Goal: Task Accomplishment & Management: Manage account settings

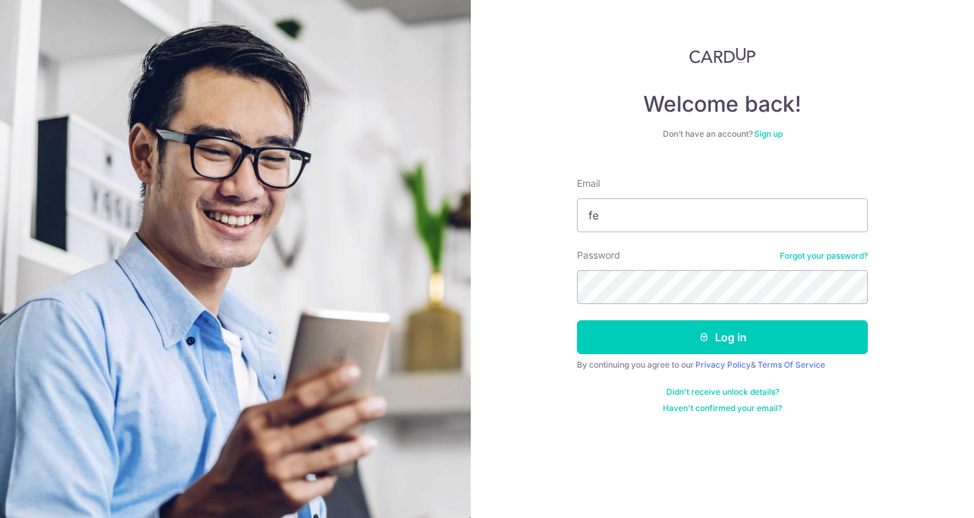
click at [434, 181] on section "Welcome back! Don’t have an account? Sign up Email fe Password Forgot your pass…" at bounding box center [487, 259] width 974 height 518
type input "[EMAIL_ADDRESS][DOMAIN_NAME]"
click at [528, 269] on div "Welcome back! Don’t have an account? Sign up Email [EMAIL_ADDRESS][DOMAIN_NAME]…" at bounding box center [722, 259] width 503 height 518
click at [739, 302] on form "Email [EMAIL_ADDRESS][DOMAIN_NAME] Password Forgot your password? Log in By con…" at bounding box center [722, 289] width 291 height 247
drag, startPoint x: 740, startPoint y: 304, endPoint x: 524, endPoint y: 272, distance: 218.8
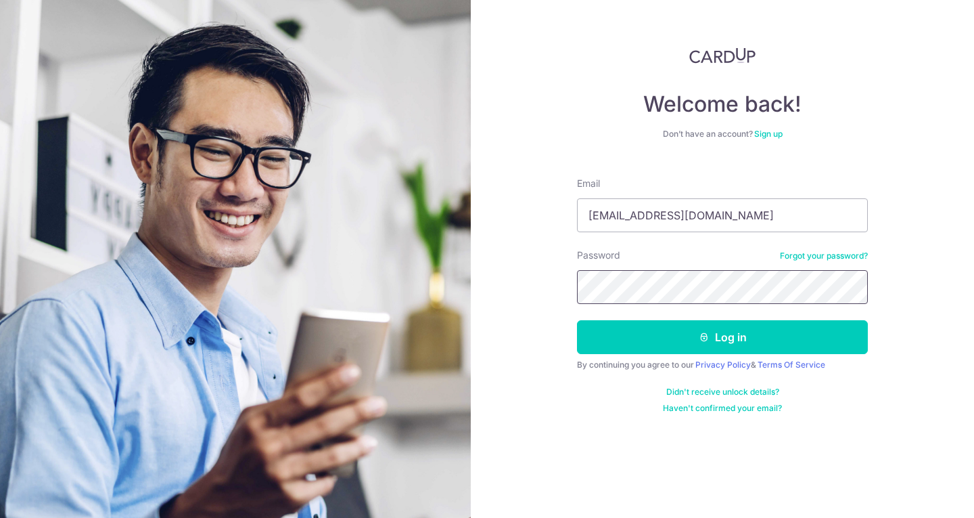
click at [438, 279] on section "Welcome back! Don’t have an account? Sign up Email [EMAIL_ADDRESS][DOMAIN_NAME]…" at bounding box center [487, 259] width 974 height 518
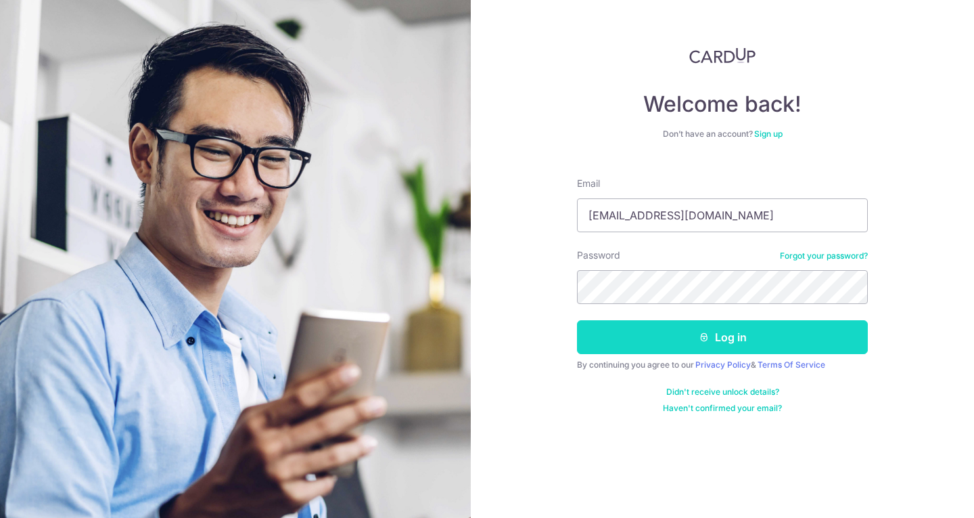
click at [661, 327] on button "Log in" at bounding box center [722, 337] width 291 height 34
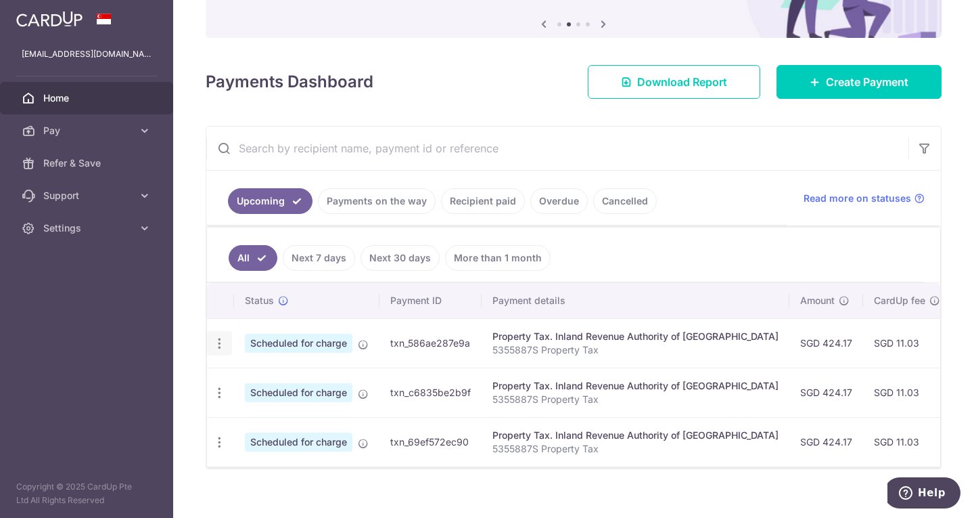
click at [218, 342] on icon "button" at bounding box center [219, 343] width 14 height 14
click at [248, 411] on span "Cancel payment" at bounding box center [291, 413] width 91 height 16
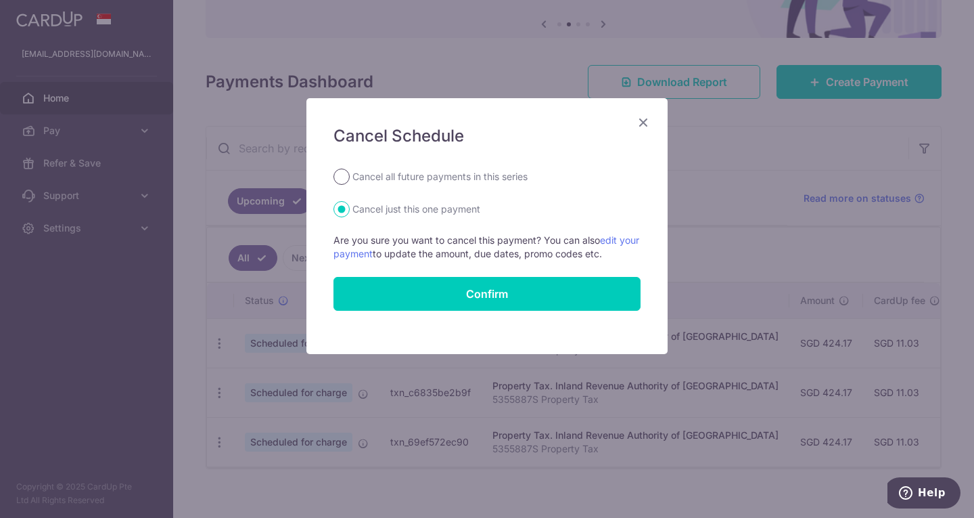
click at [341, 174] on input "Cancel all future payments in this series" at bounding box center [342, 176] width 16 height 16
radio input "true"
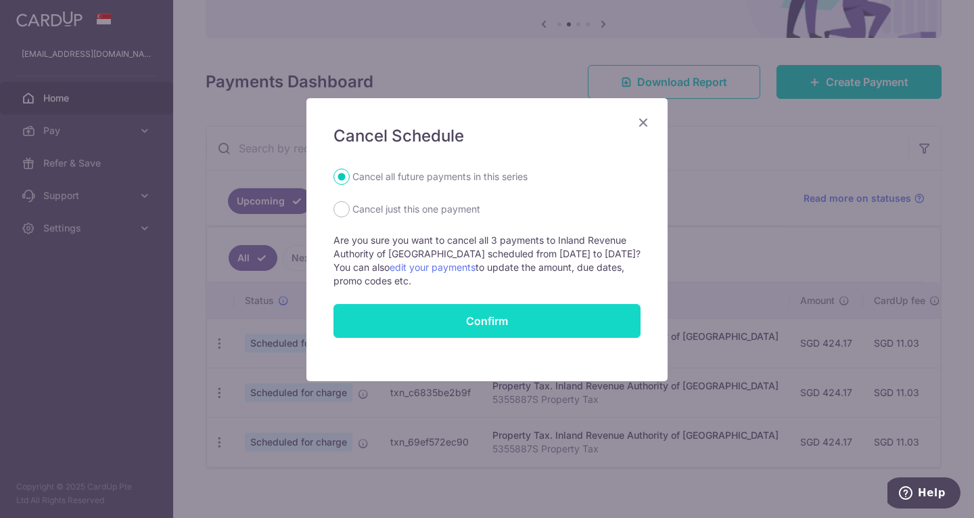
click at [396, 317] on button "Confirm" at bounding box center [487, 321] width 307 height 34
